Goal: Navigation & Orientation: Go to known website

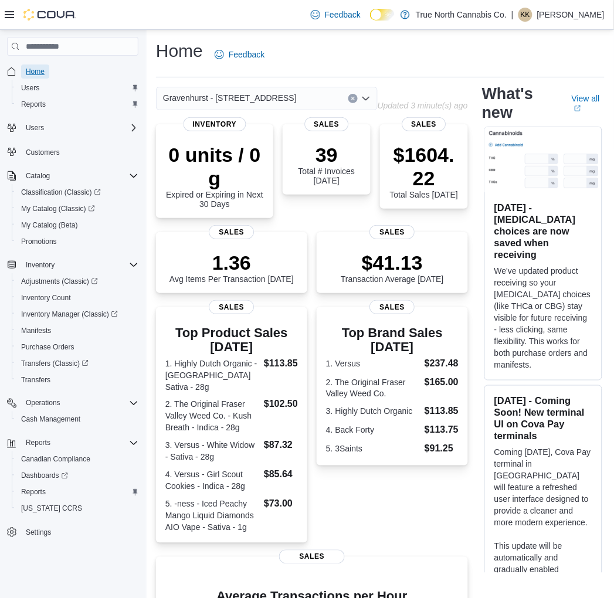
click at [37, 72] on span "Home" at bounding box center [35, 71] width 19 height 9
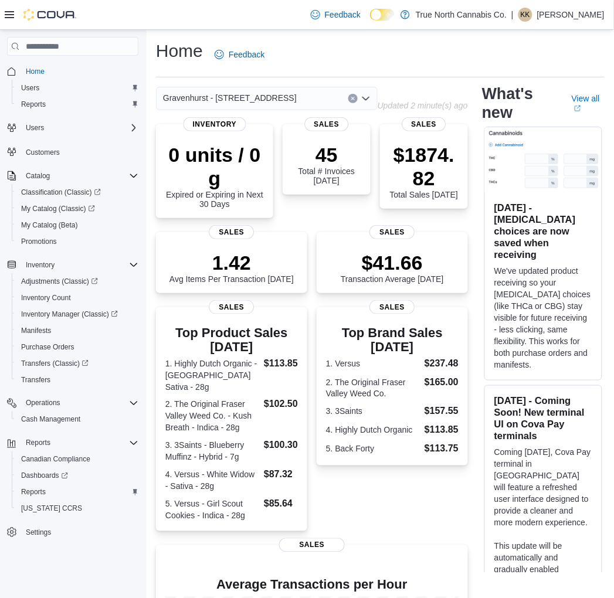
click at [598, 12] on p "[PERSON_NAME]" at bounding box center [570, 15] width 67 height 14
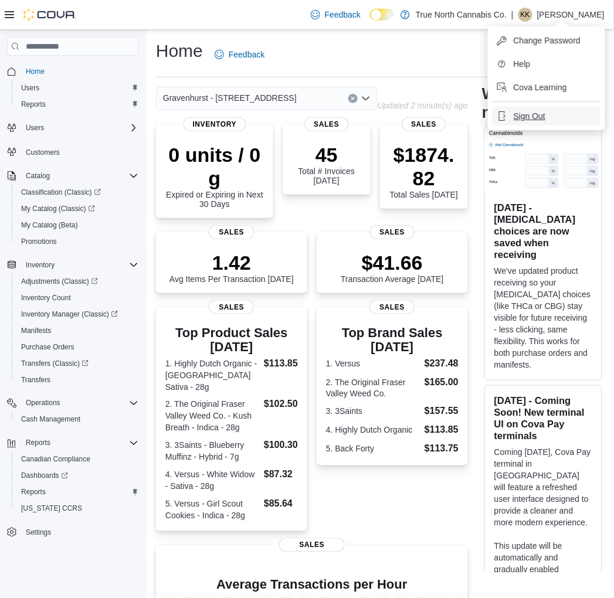
click at [551, 114] on button "Sign Out" at bounding box center [547, 116] width 108 height 19
